Goal: Transaction & Acquisition: Purchase product/service

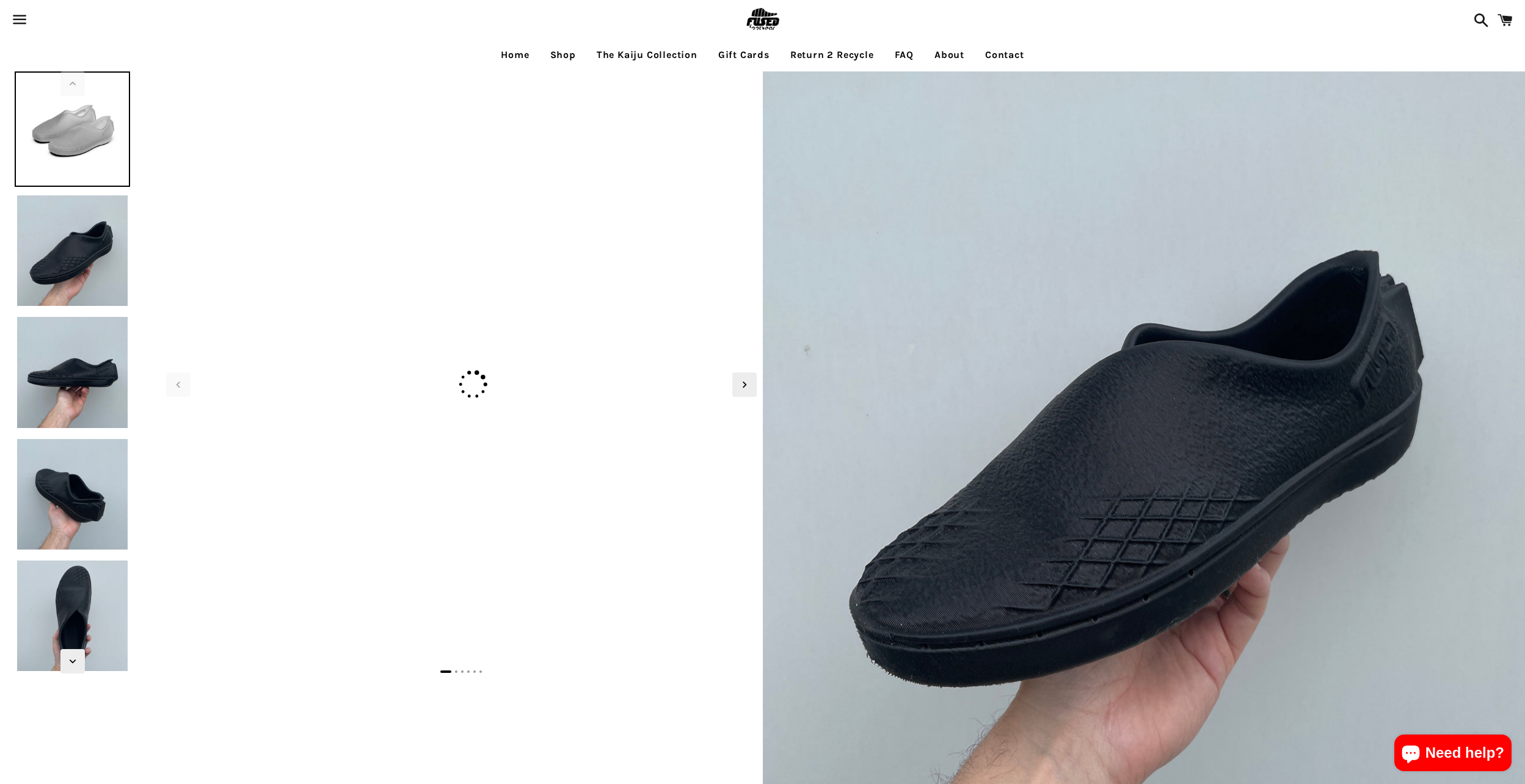
select select "**********"
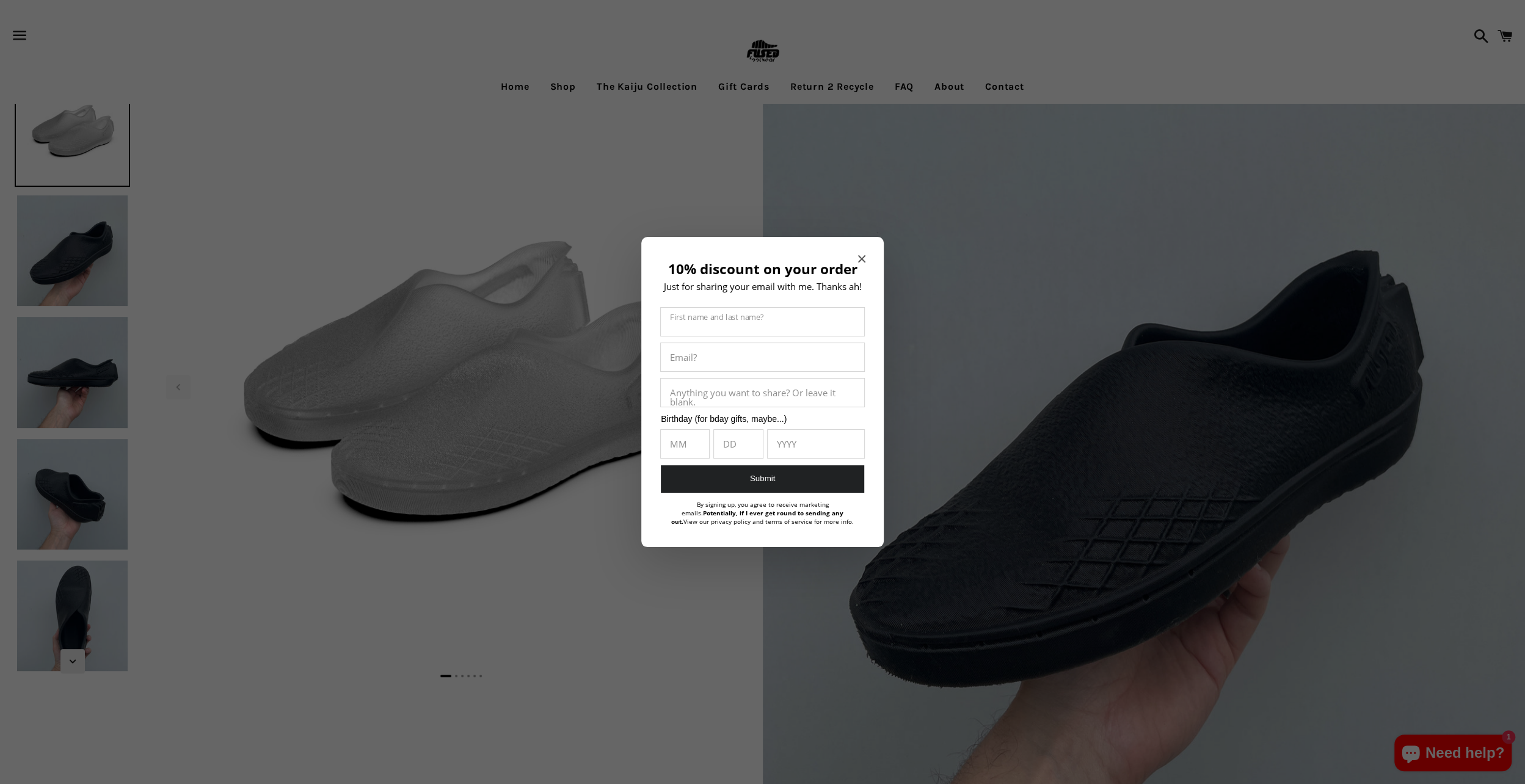
click at [862, 255] on icon "Close modal" at bounding box center [862, 259] width 8 height 8
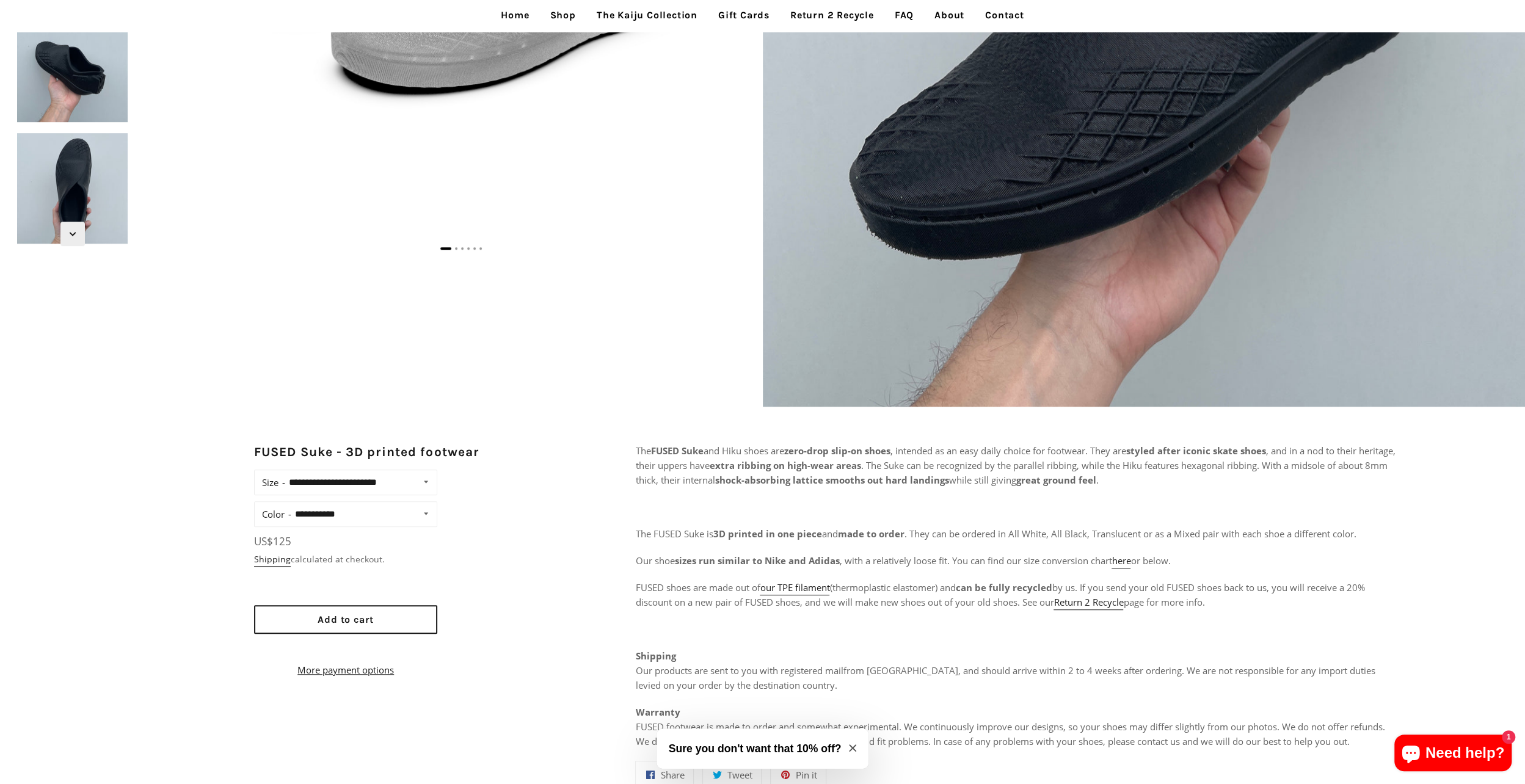
scroll to position [489, 0]
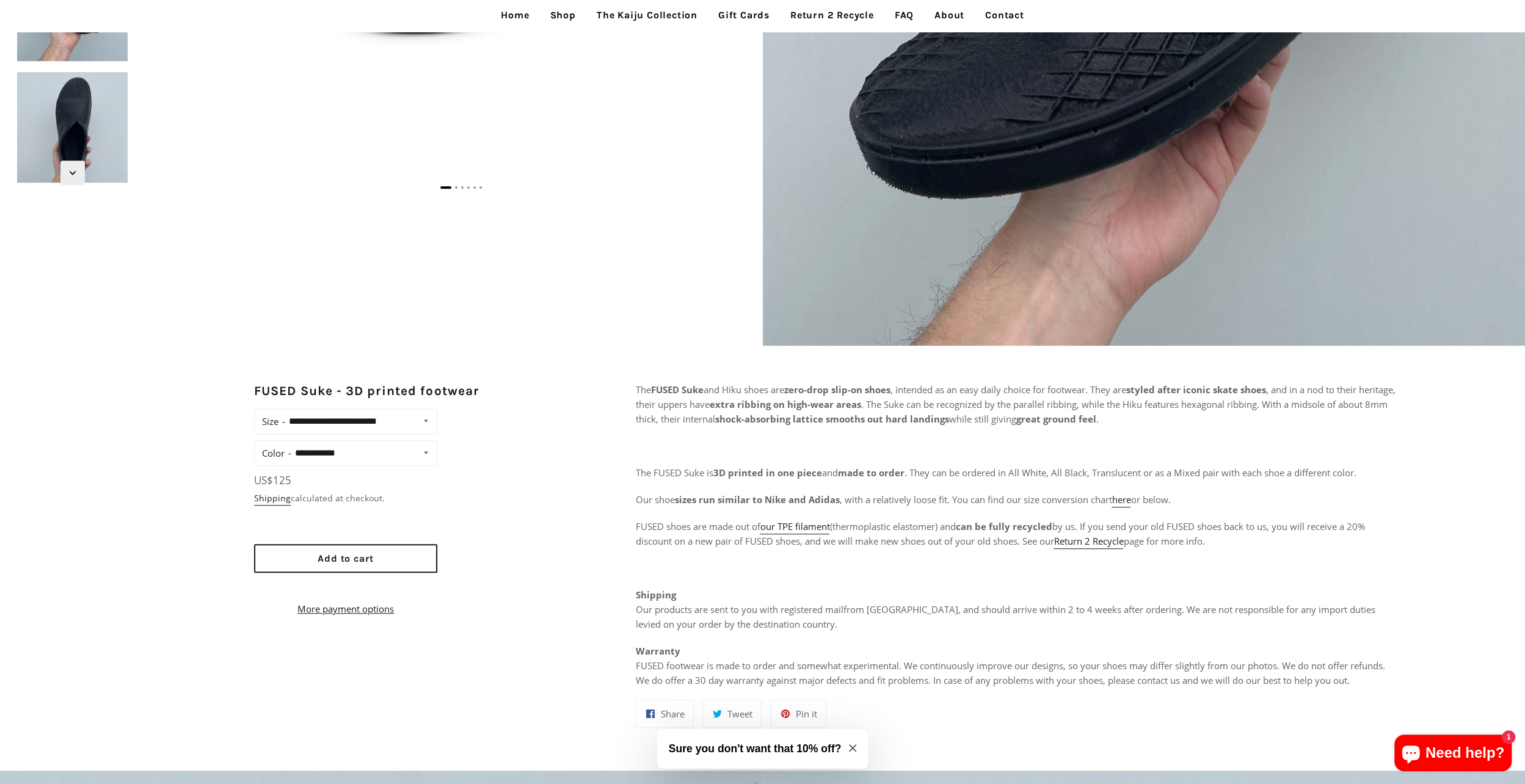
click at [368, 421] on select "**********" at bounding box center [360, 421] width 150 height 17
select select "**********"
click at [285, 413] on select "**********" at bounding box center [360, 421] width 150 height 17
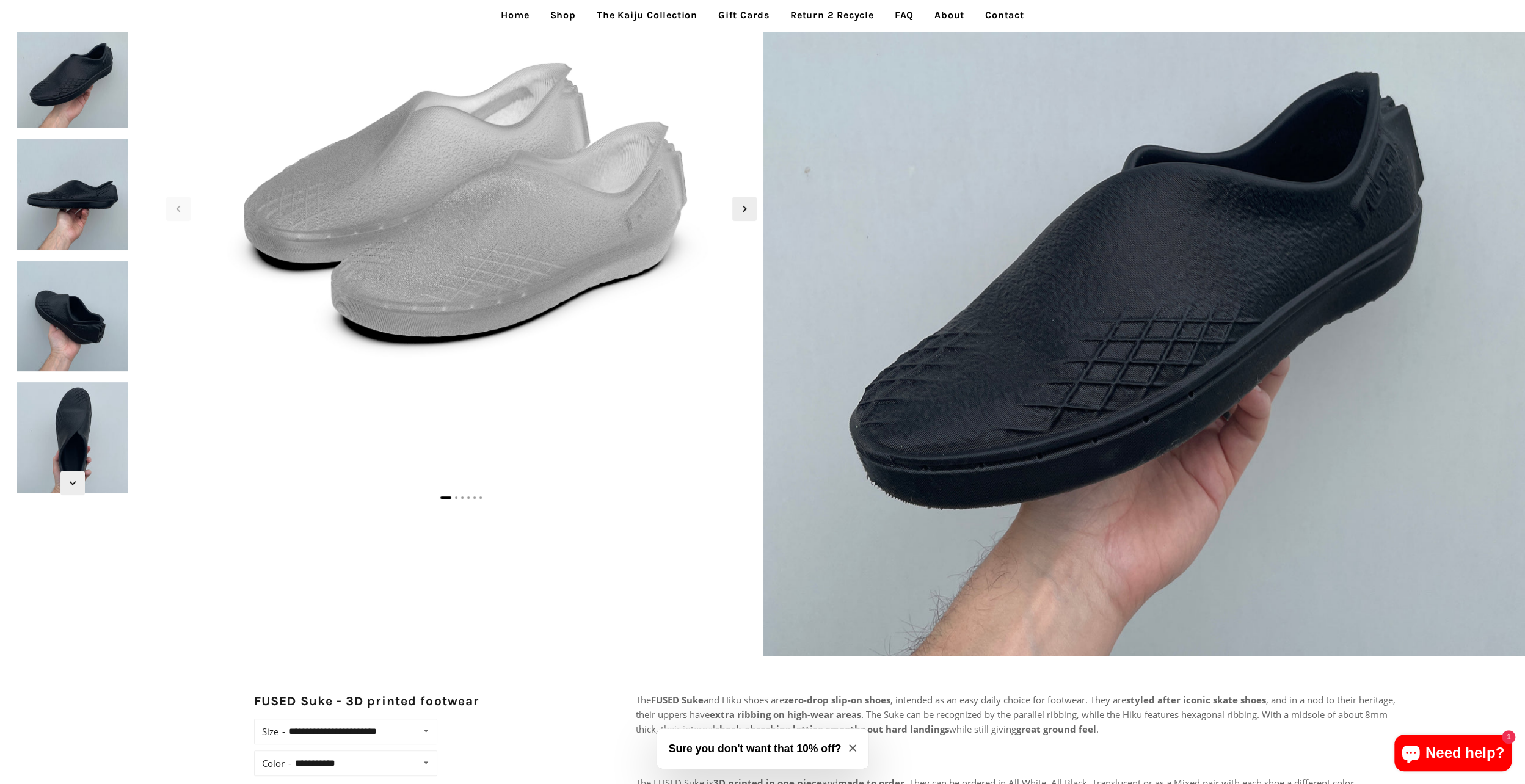
scroll to position [122, 0]
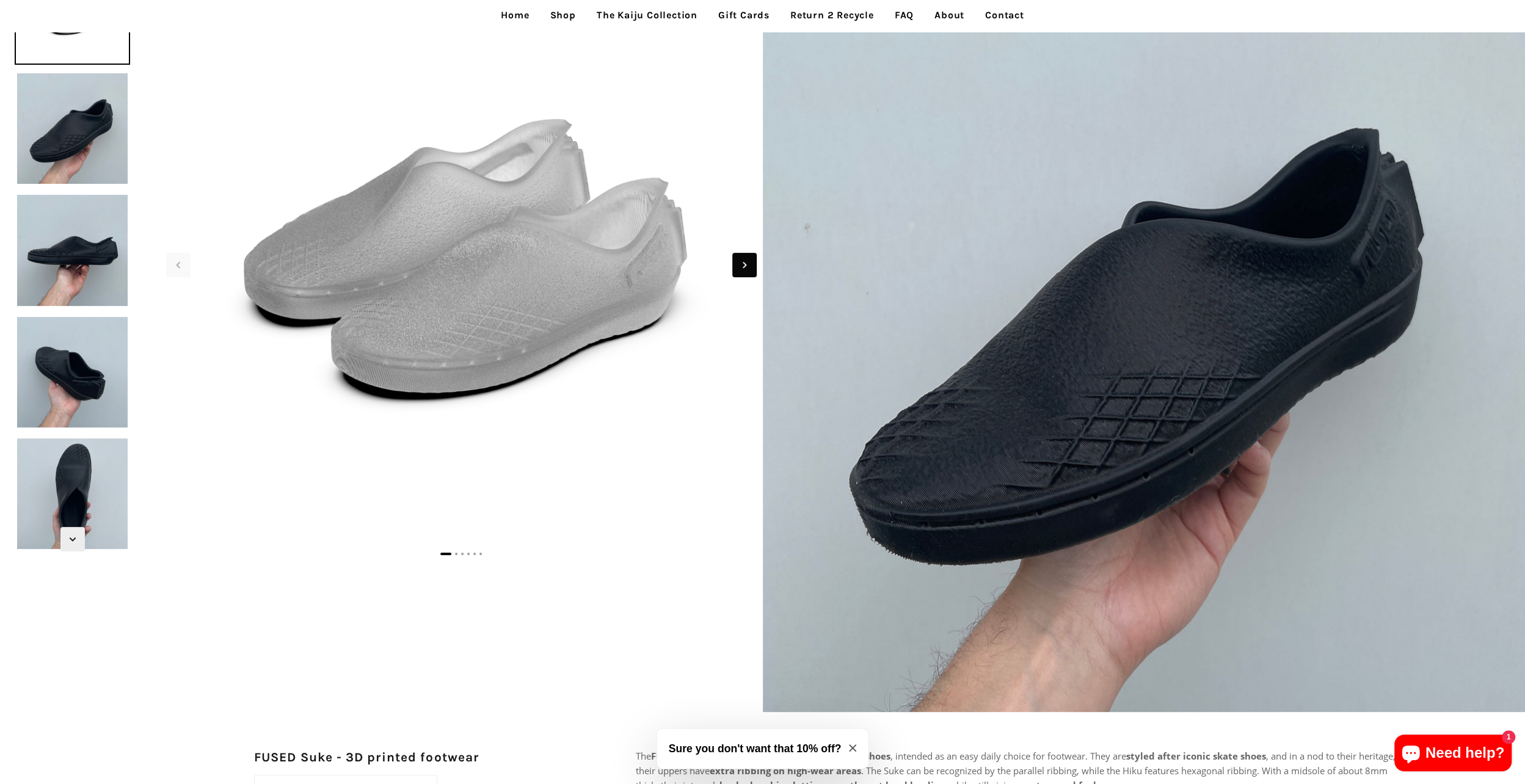
click at [748, 263] on icon "Next slide" at bounding box center [744, 264] width 13 height 13
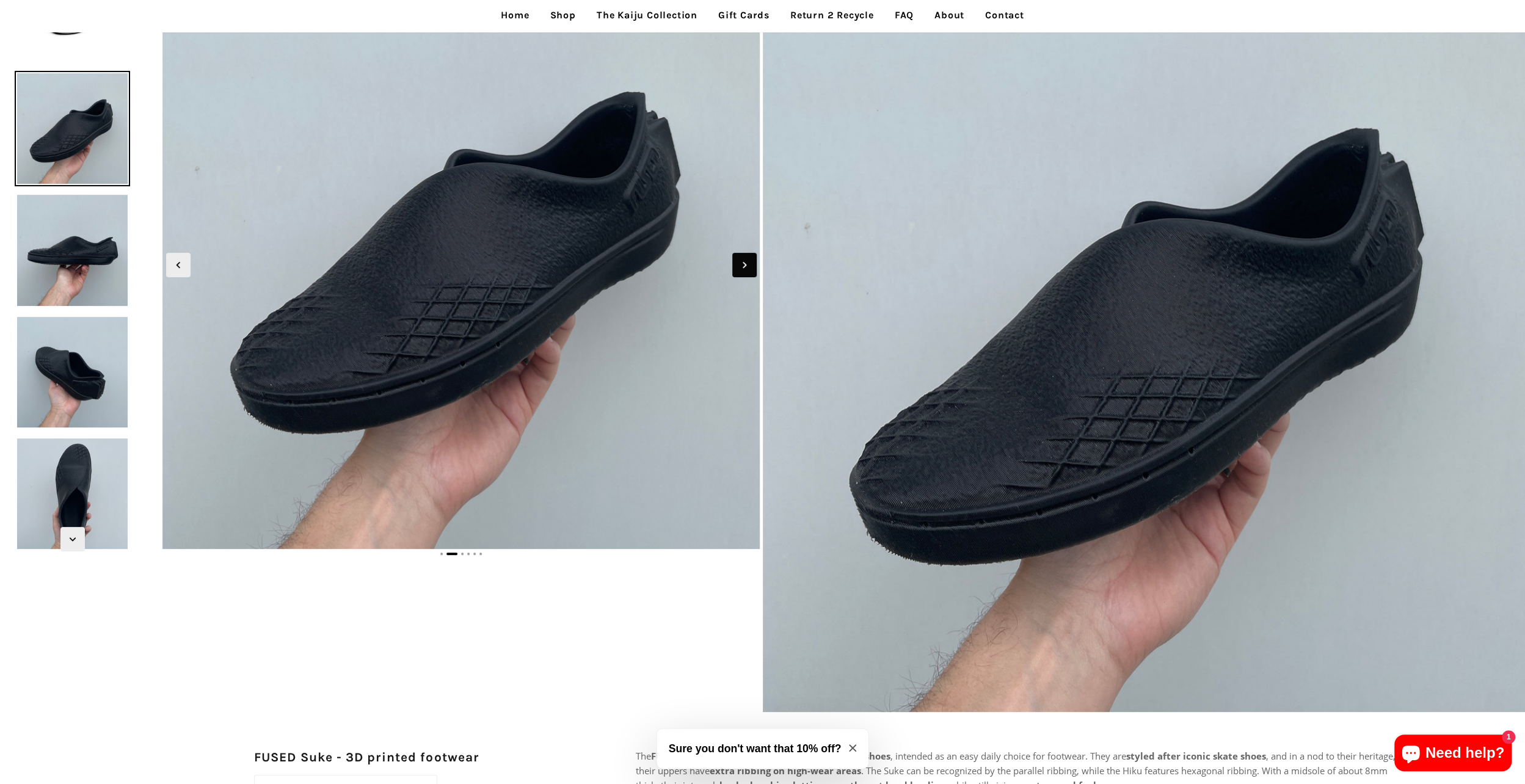
click at [748, 264] on icon "Next slide" at bounding box center [744, 264] width 13 height 13
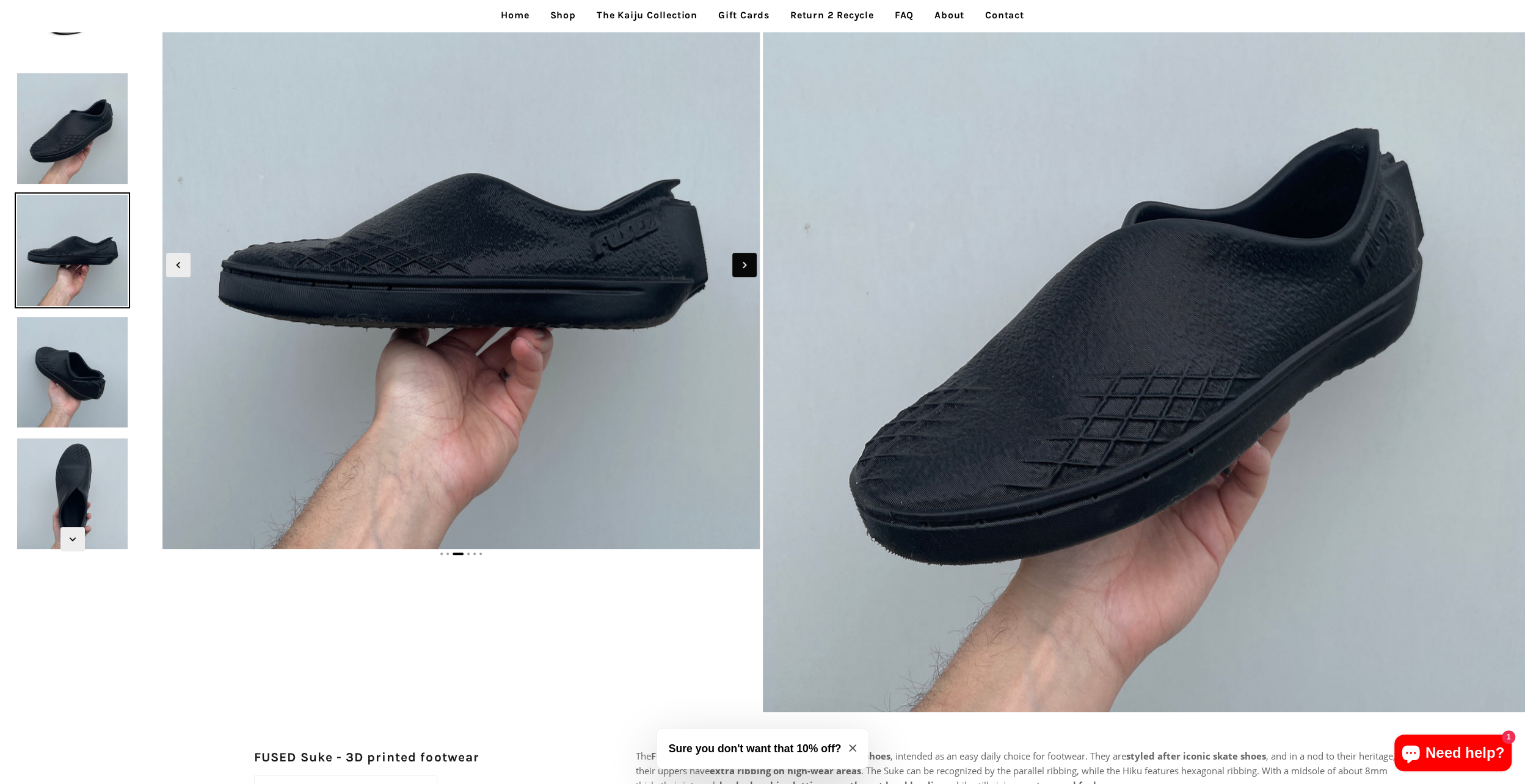
click at [745, 267] on icon "Next slide" at bounding box center [744, 264] width 13 height 13
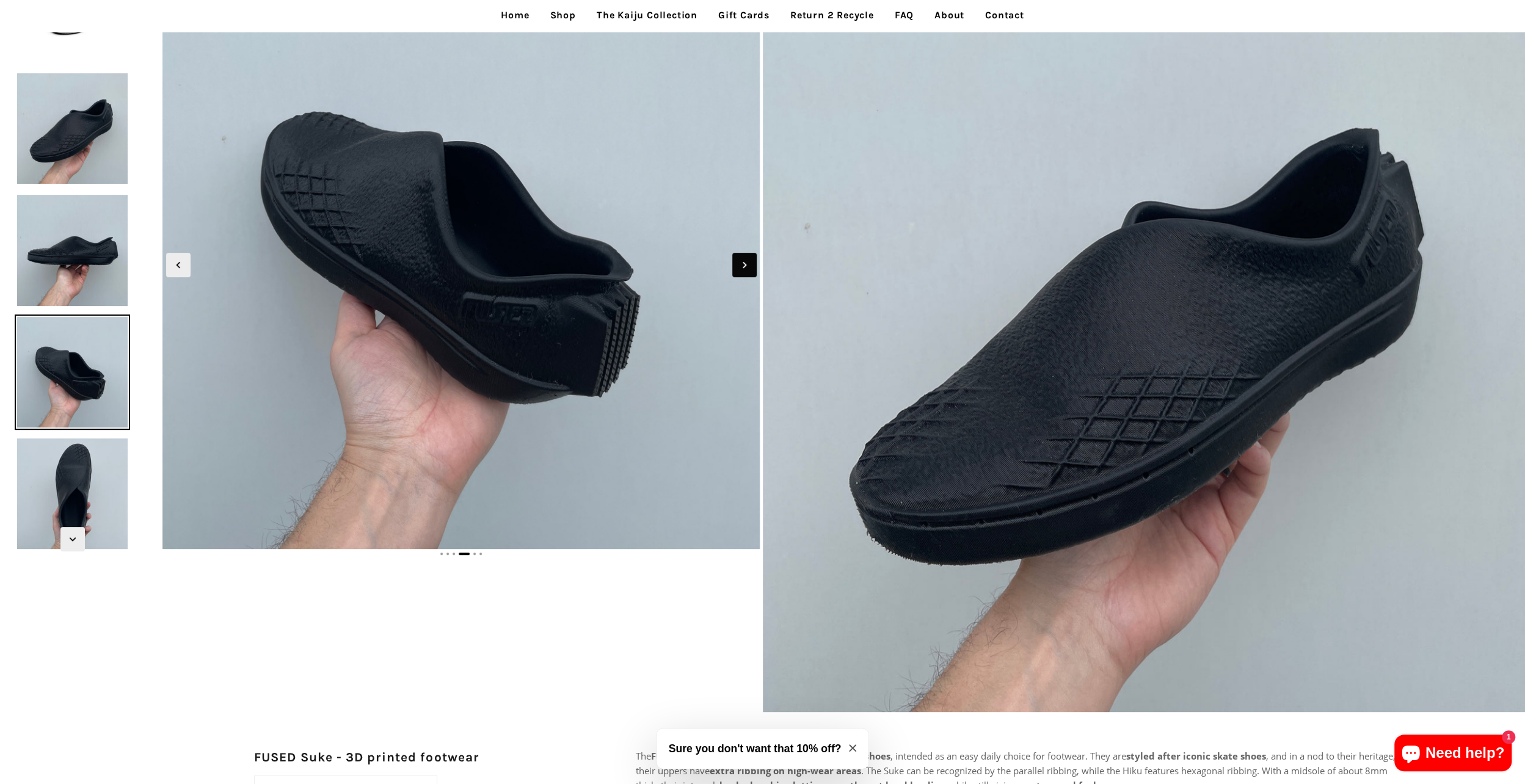
click at [745, 267] on icon "Next slide" at bounding box center [744, 264] width 13 height 13
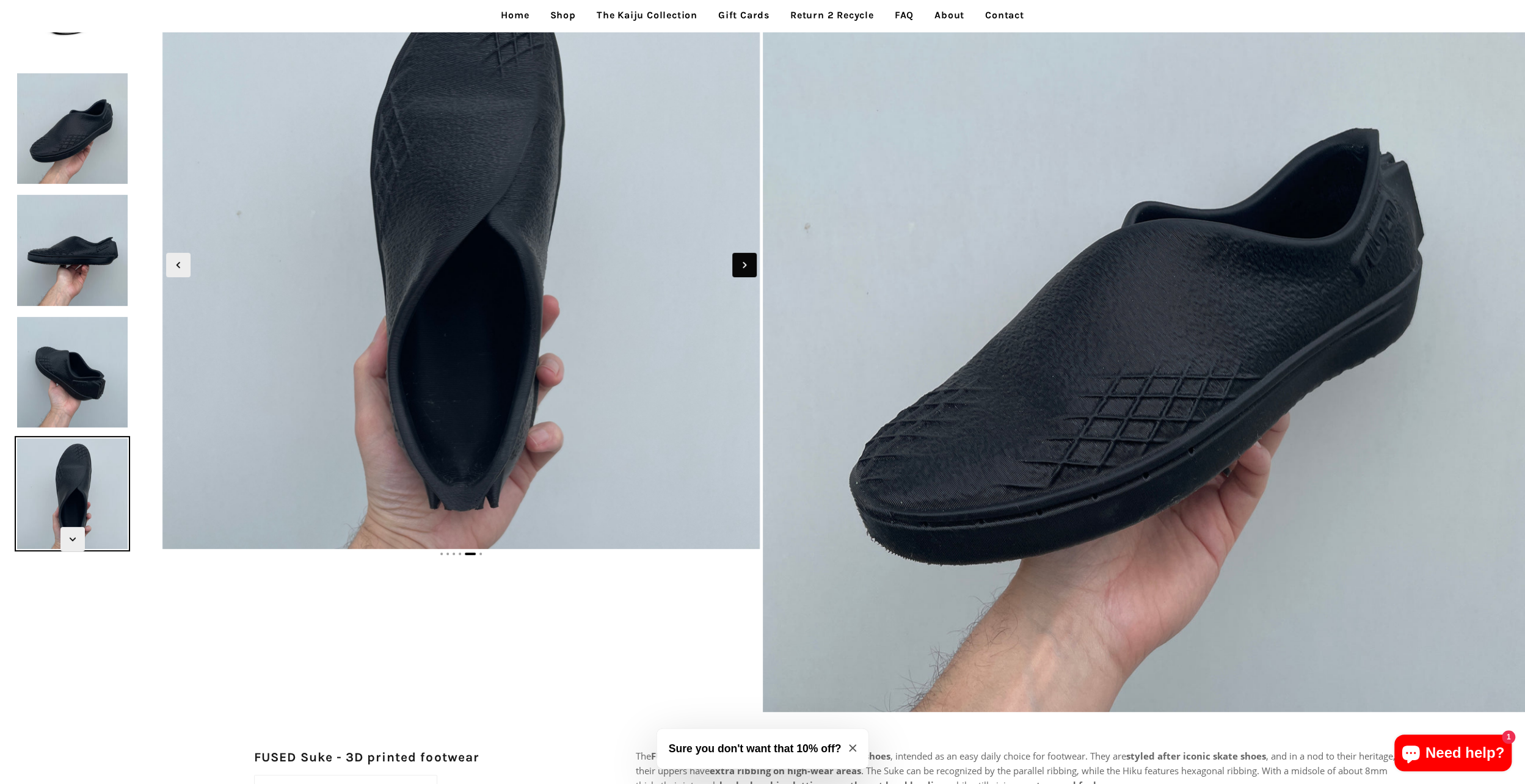
click at [745, 267] on icon "Next slide" at bounding box center [744, 264] width 13 height 13
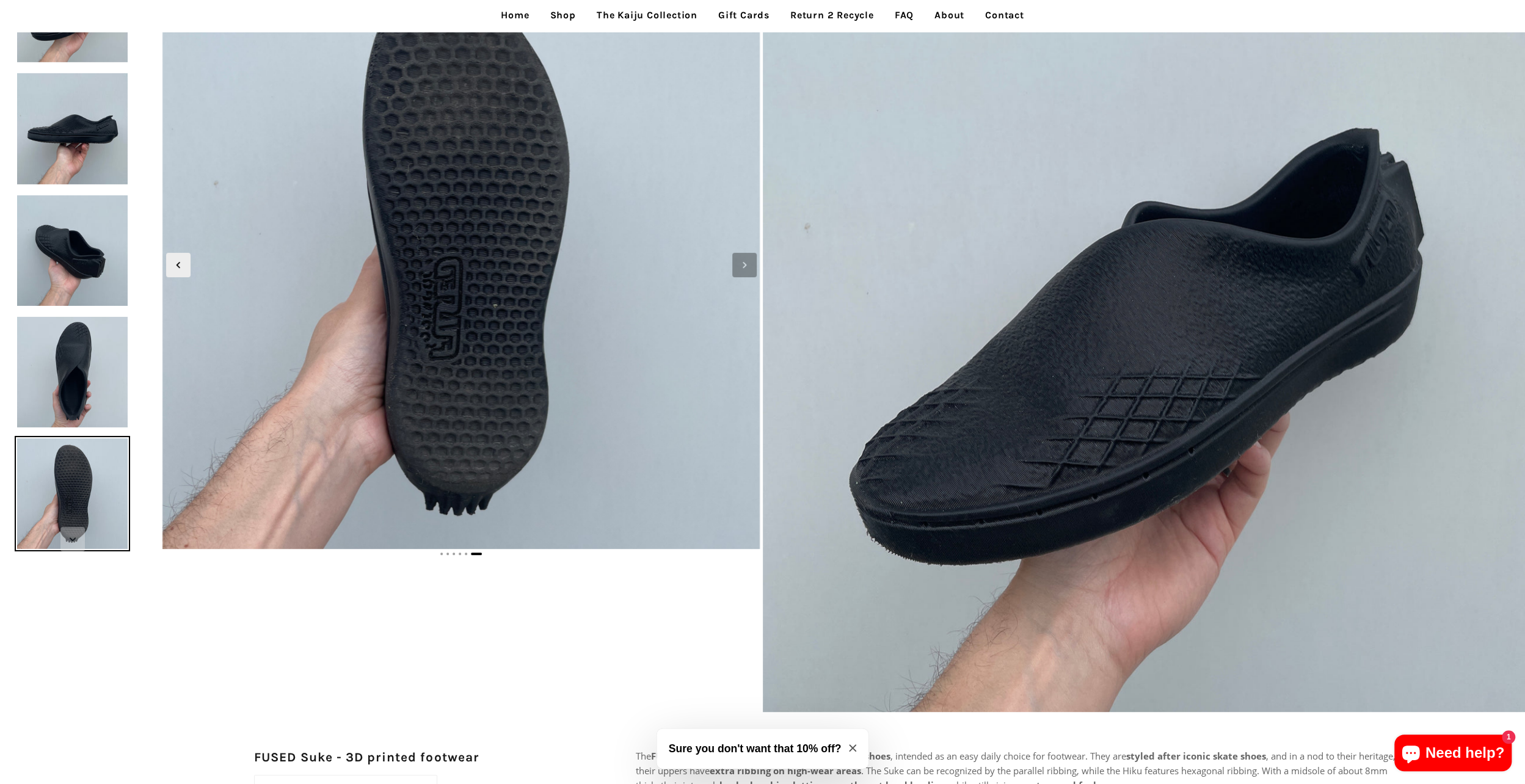
click at [745, 267] on icon "Next slide" at bounding box center [744, 264] width 13 height 13
click at [740, 269] on icon "Next slide" at bounding box center [744, 264] width 13 height 13
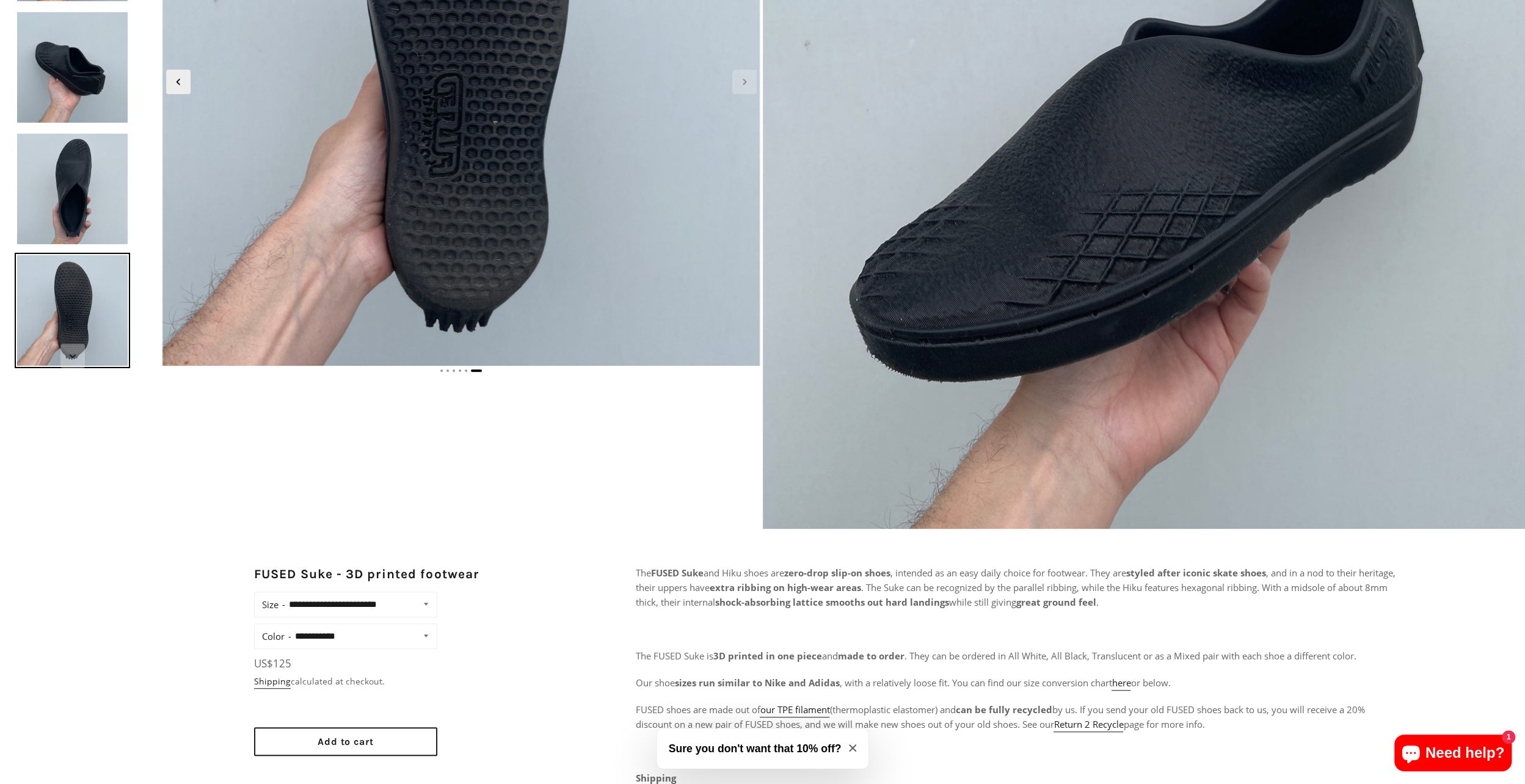
scroll to position [366, 0]
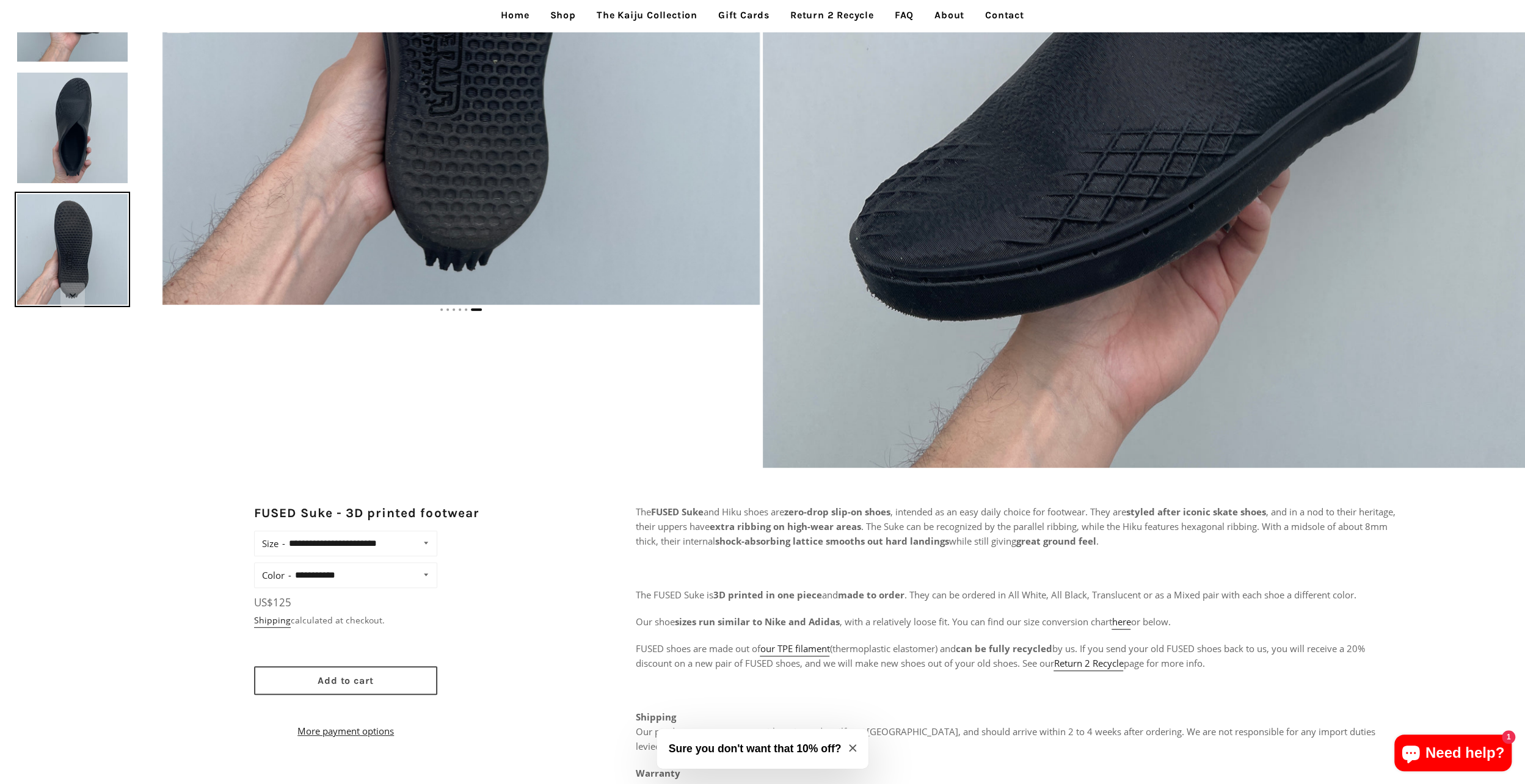
drag, startPoint x: 401, startPoint y: 673, endPoint x: 559, endPoint y: 631, distance: 163.5
click at [402, 673] on button "Add to cart" at bounding box center [346, 680] width 183 height 29
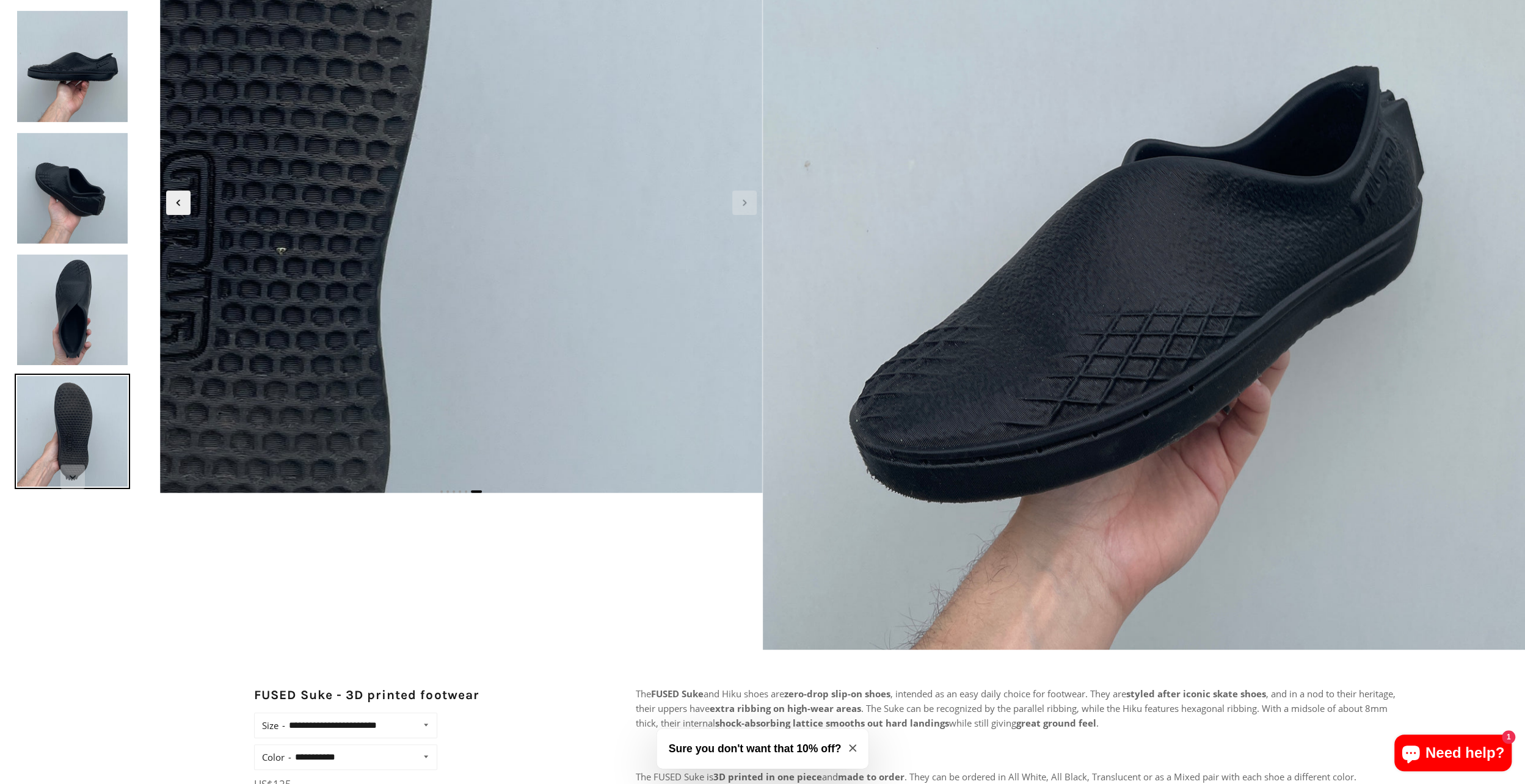
scroll to position [0, 0]
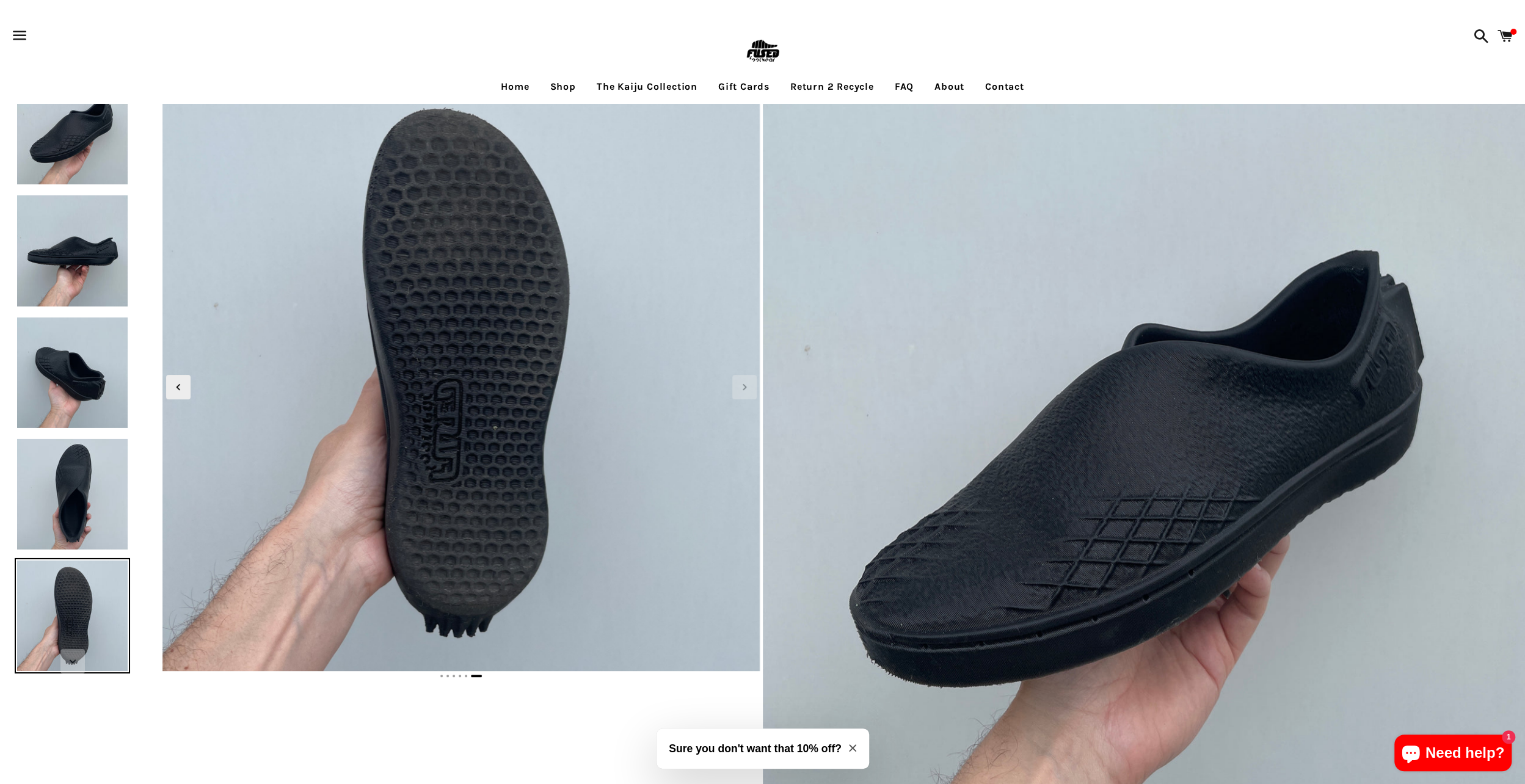
click at [761, 55] on img at bounding box center [762, 51] width 40 height 40
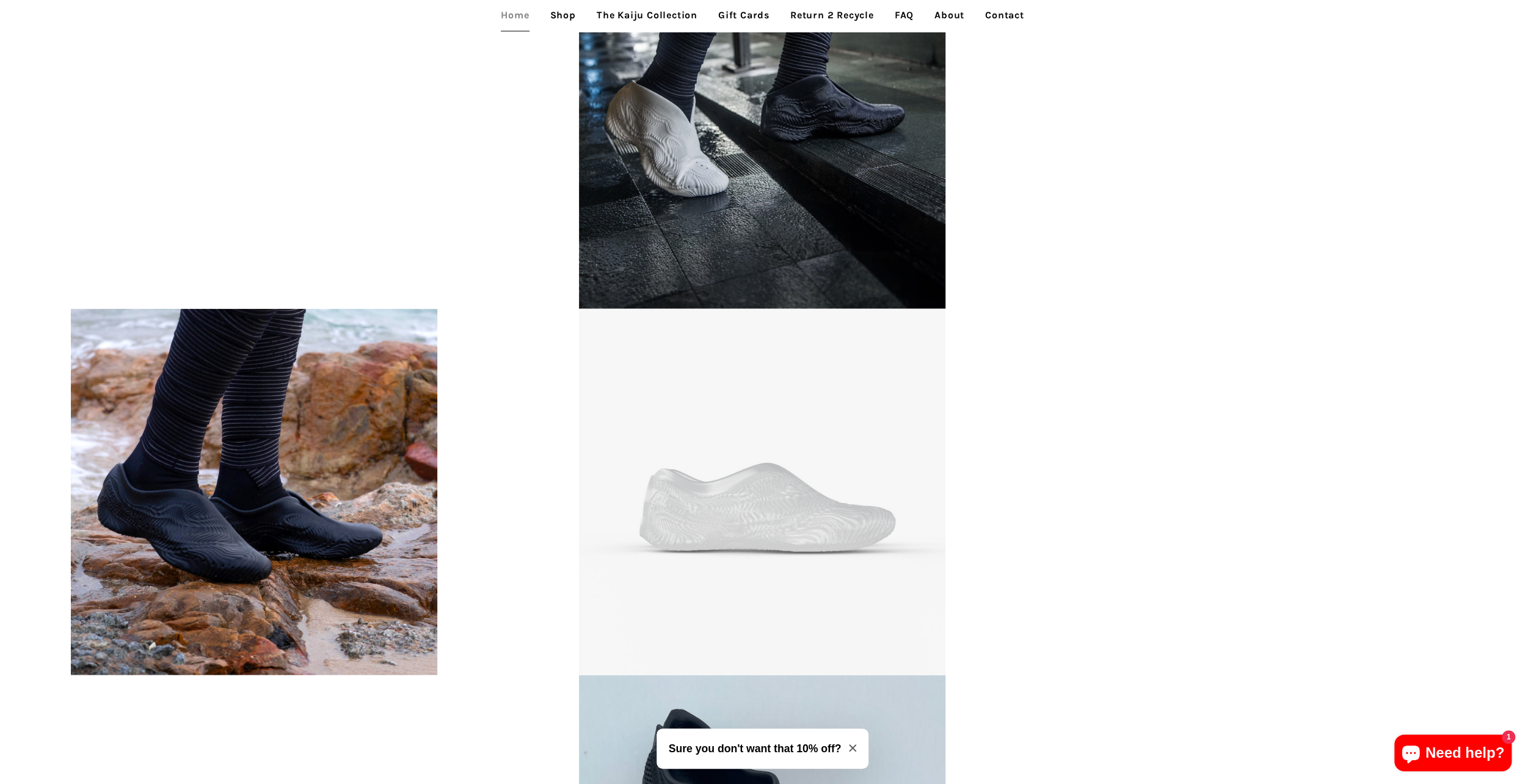
scroll to position [2657, 0]
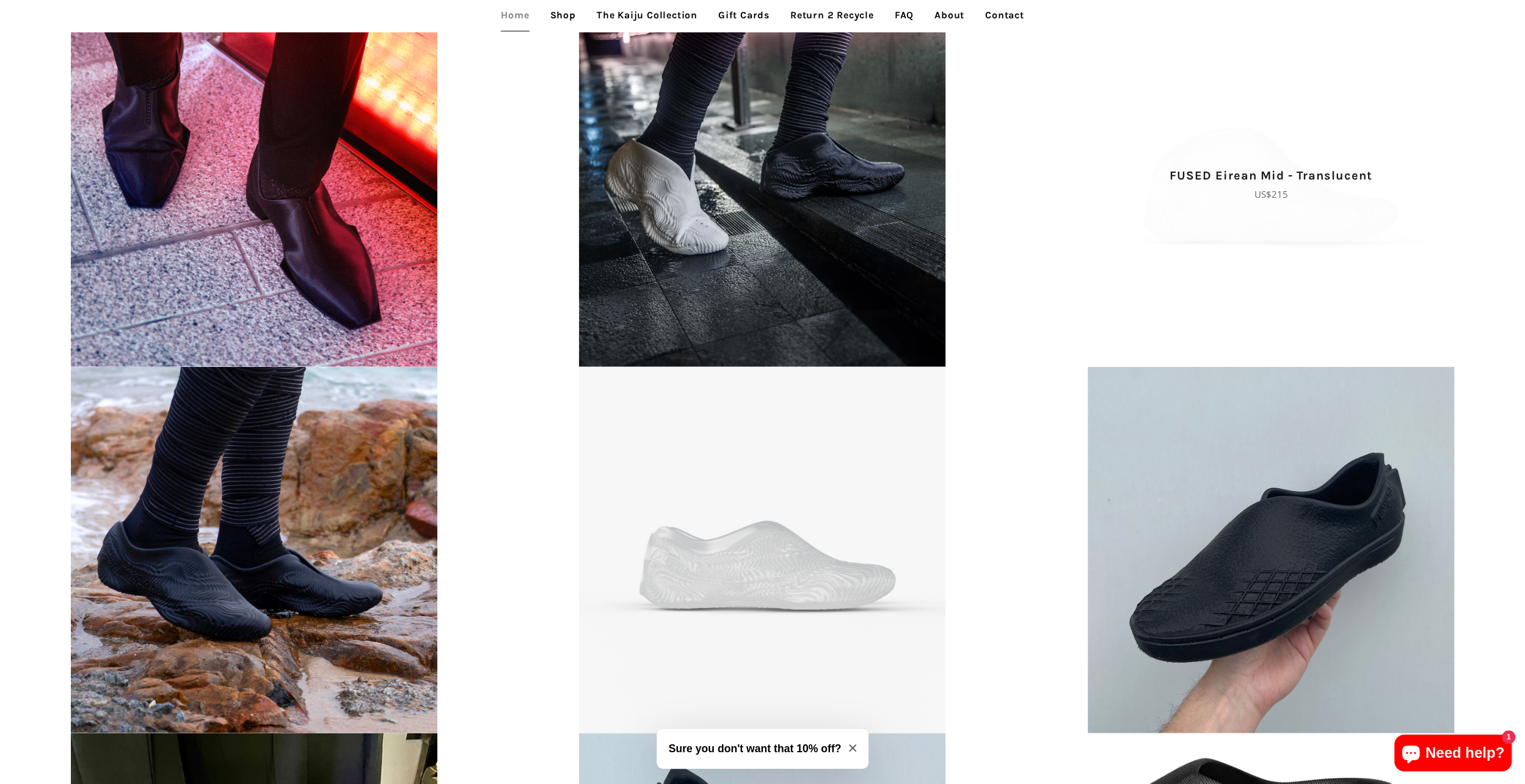
click at [1290, 199] on p "Regular price US$215" at bounding box center [1271, 194] width 465 height 15
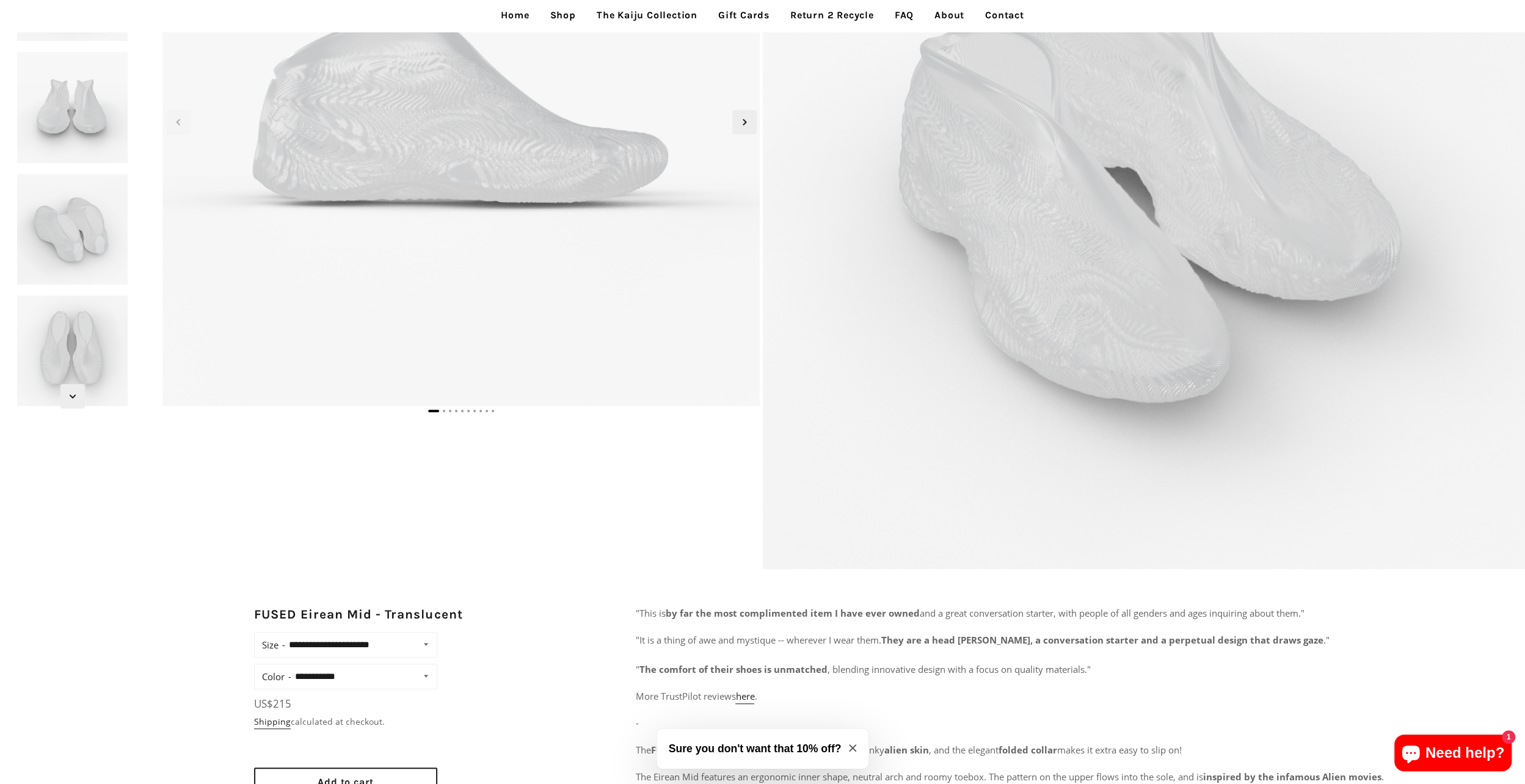
scroll to position [244, 0]
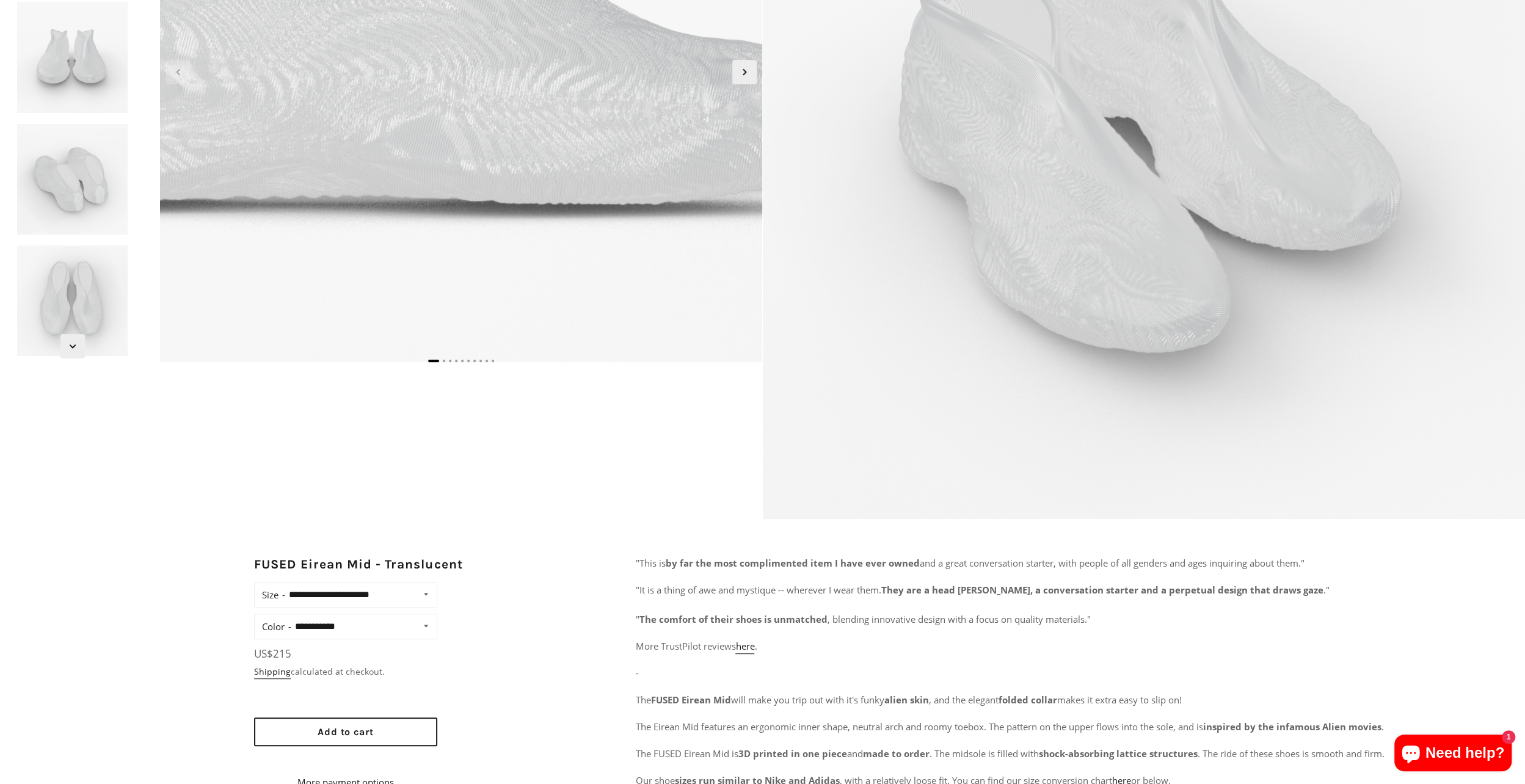
scroll to position [427, 0]
